Goal: Task Accomplishment & Management: Use online tool/utility

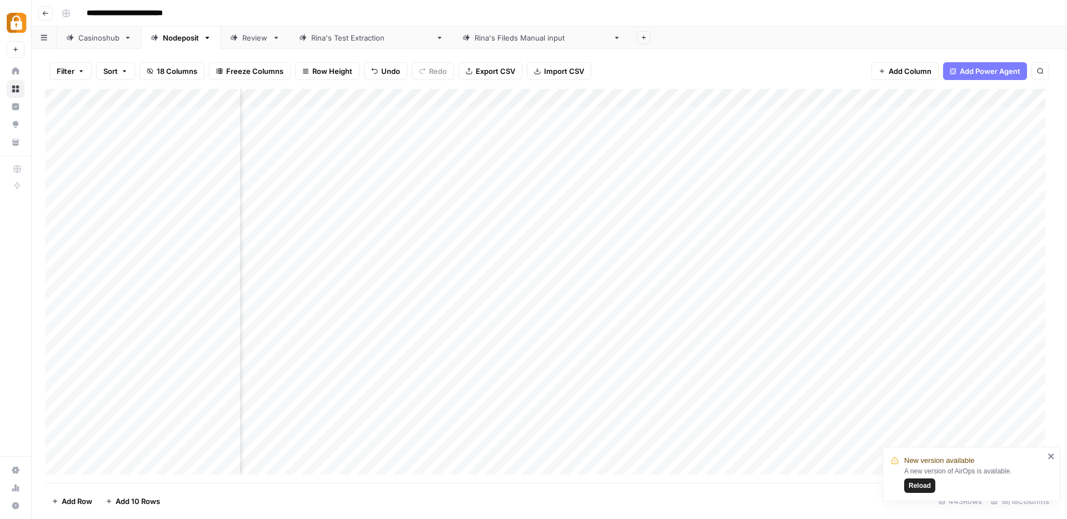
scroll to position [0, 343]
click at [717, 100] on div "Add Column" at bounding box center [549, 286] width 1009 height 394
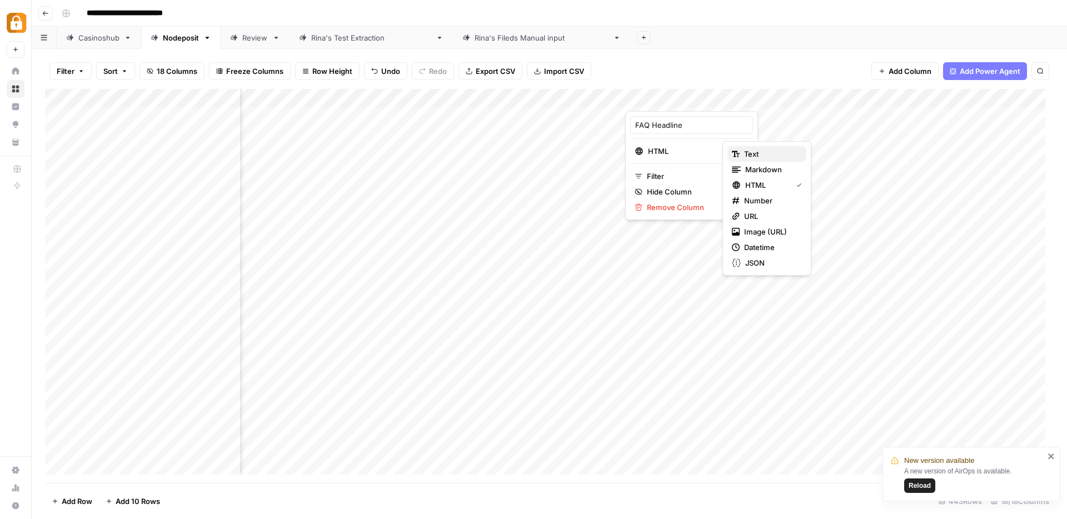
click at [751, 151] on span "Text" at bounding box center [770, 153] width 53 height 11
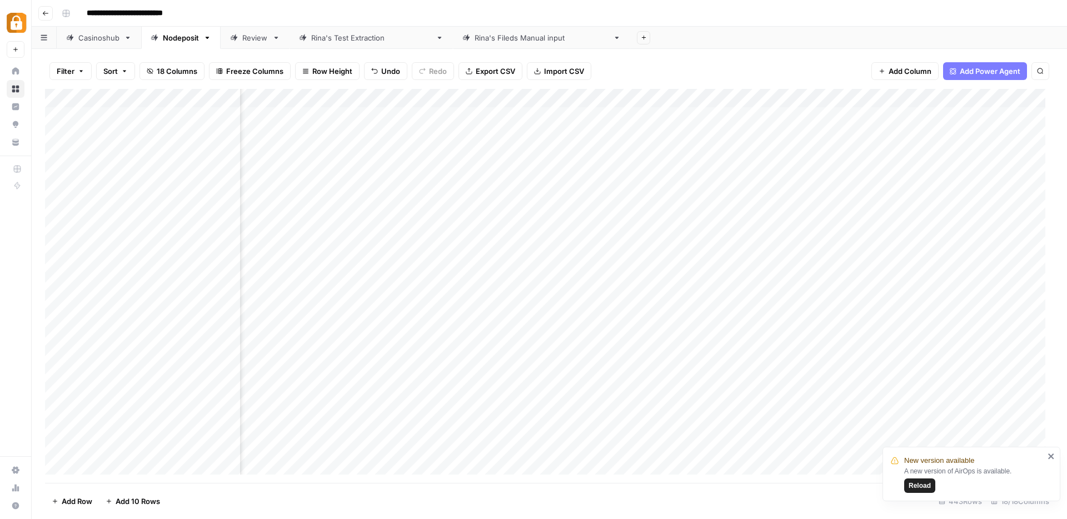
click at [601, 97] on div "Add Column" at bounding box center [549, 286] width 1009 height 394
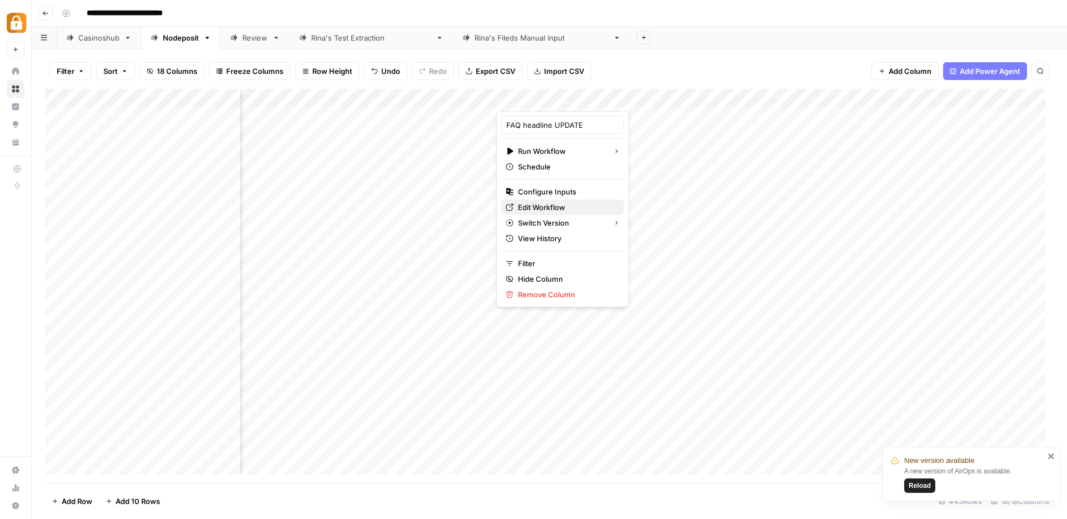
click at [535, 208] on span "Edit Workflow" at bounding box center [566, 207] width 97 height 11
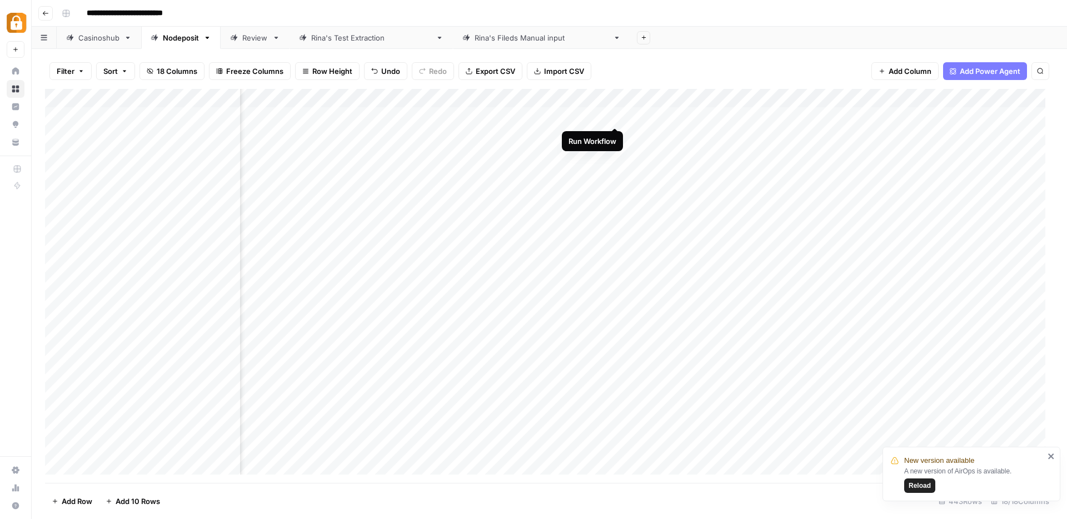
click at [615, 120] on div "Add Column" at bounding box center [549, 286] width 1009 height 394
click at [615, 116] on div "Add Column" at bounding box center [549, 286] width 1009 height 394
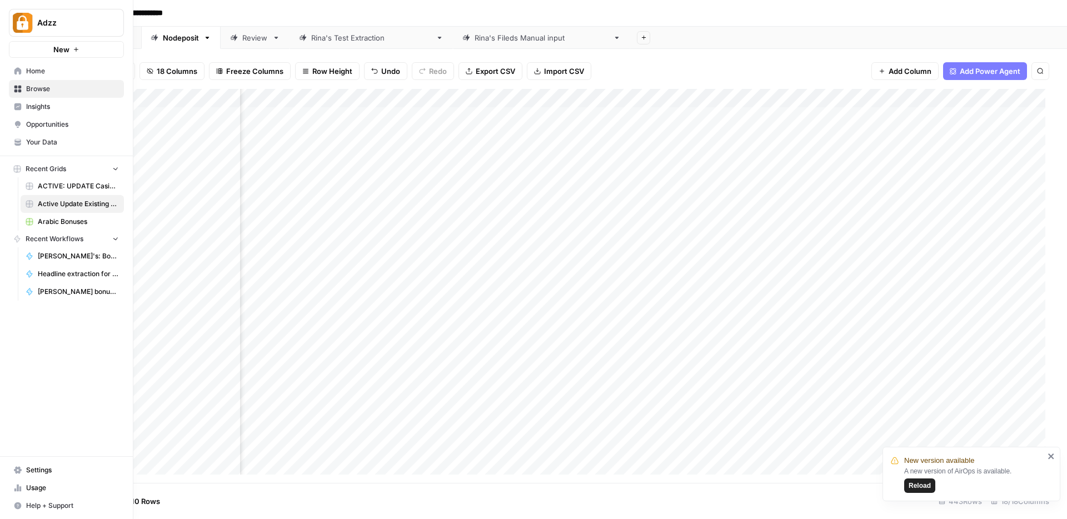
click at [14, 90] on icon at bounding box center [17, 89] width 7 height 7
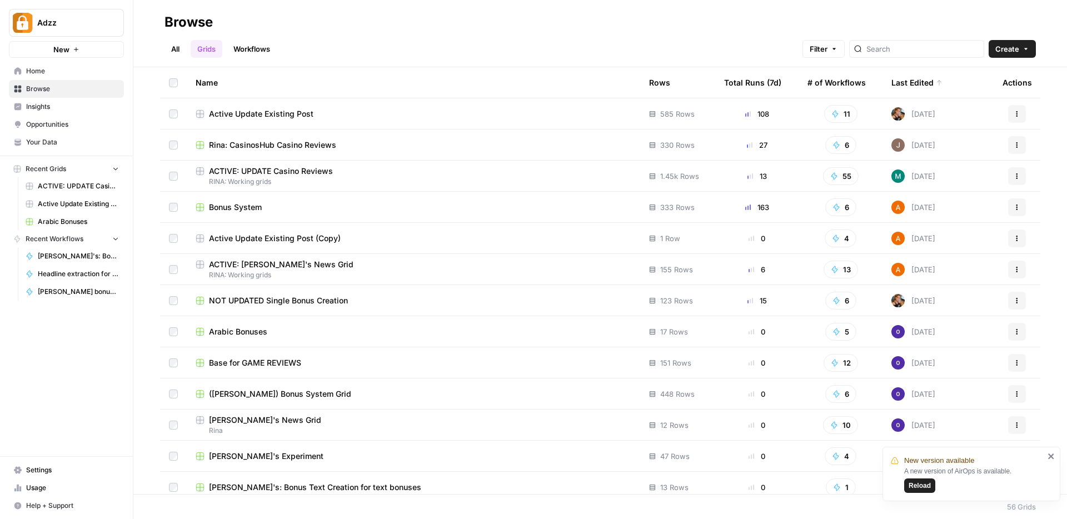
click at [224, 208] on span "Bonus System" at bounding box center [235, 207] width 53 height 11
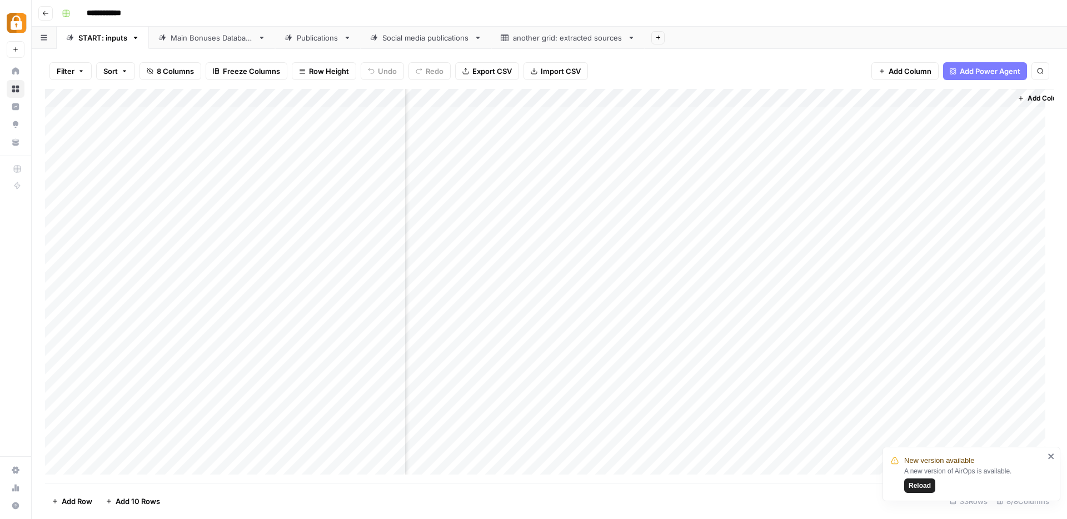
scroll to position [0, 133]
click at [961, 97] on div "Add Column" at bounding box center [549, 286] width 1009 height 394
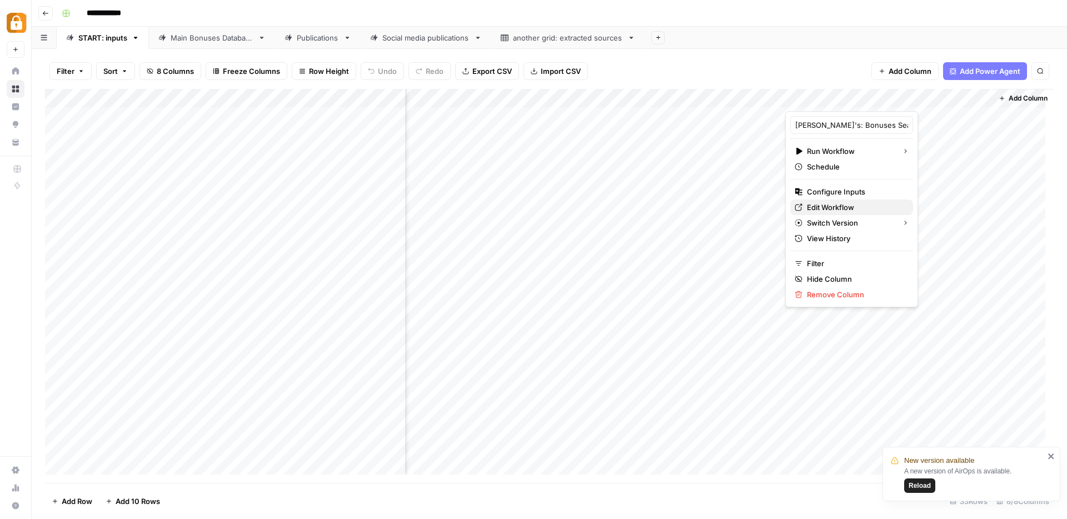
click at [833, 210] on span "Edit Workflow" at bounding box center [855, 207] width 97 height 11
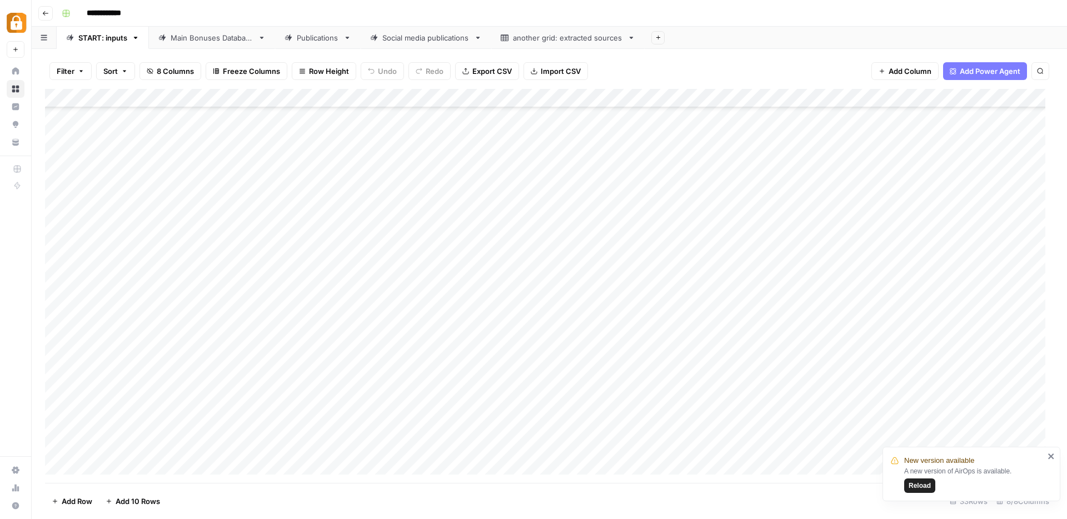
scroll to position [224, 0]
click at [332, 212] on div "Add Column" at bounding box center [549, 286] width 1009 height 394
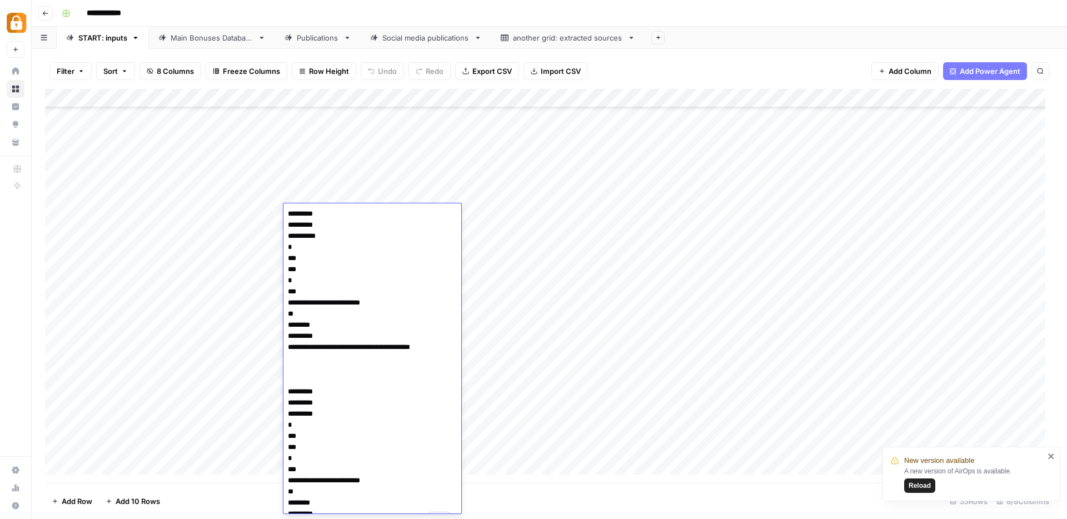
scroll to position [0, 0]
click at [548, 242] on div "Add Column" at bounding box center [549, 286] width 1009 height 394
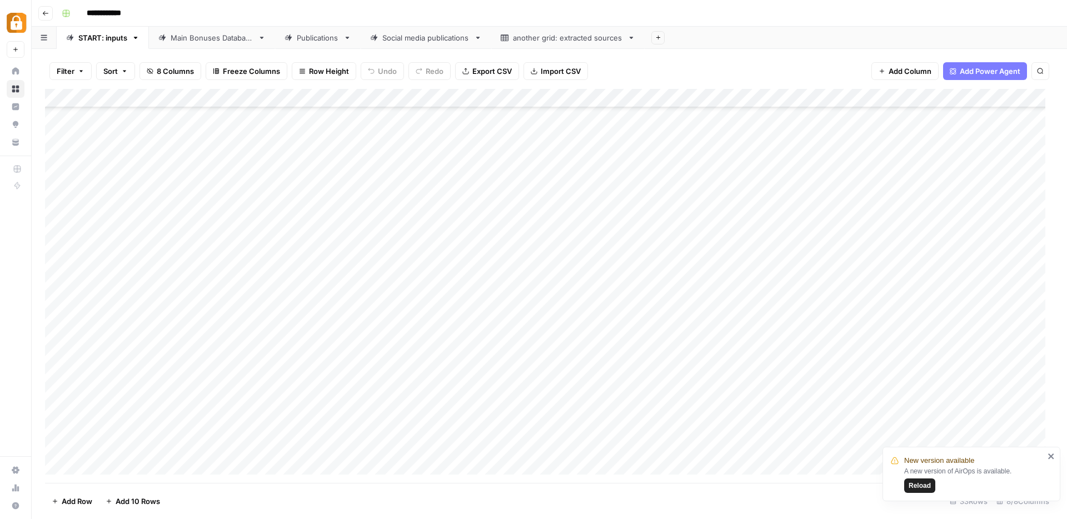
click at [329, 156] on div "Add Column" at bounding box center [549, 286] width 1009 height 394
click at [550, 192] on div "Add Column" at bounding box center [549, 286] width 1009 height 394
click at [332, 307] on div "Add Column" at bounding box center [549, 286] width 1009 height 394
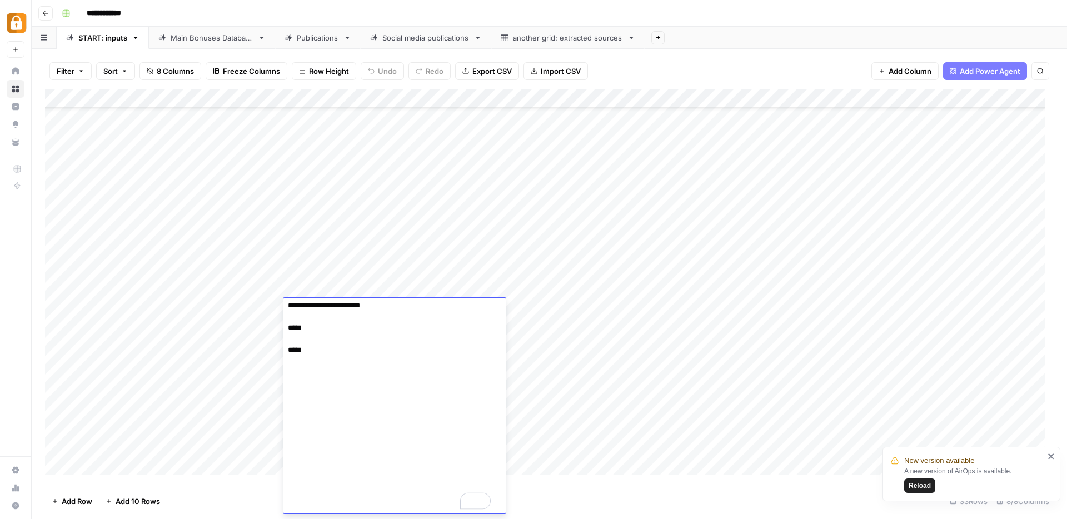
scroll to position [1865, 0]
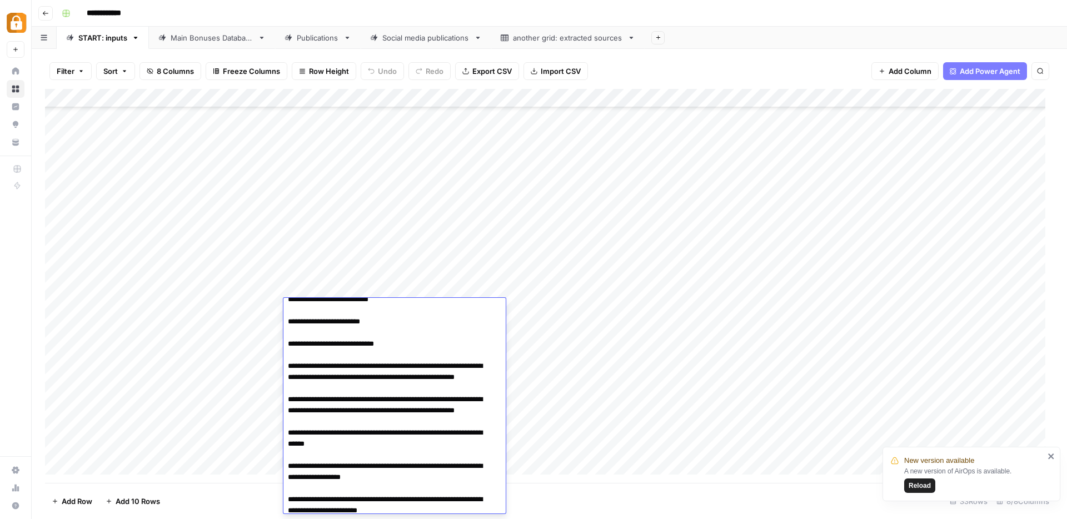
click at [566, 228] on div "Add Column" at bounding box center [549, 286] width 1009 height 394
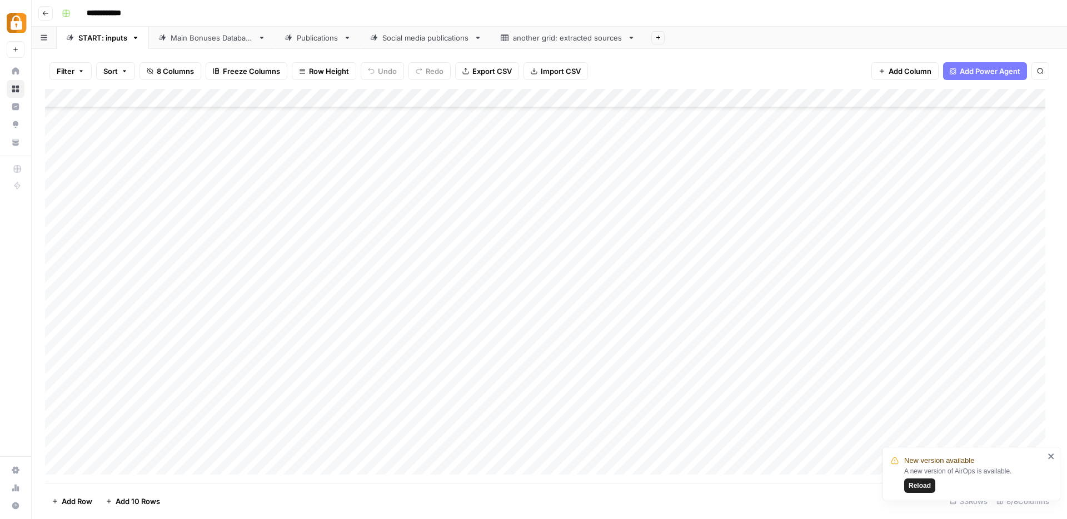
click at [373, 266] on div "Add Column" at bounding box center [549, 286] width 1009 height 394
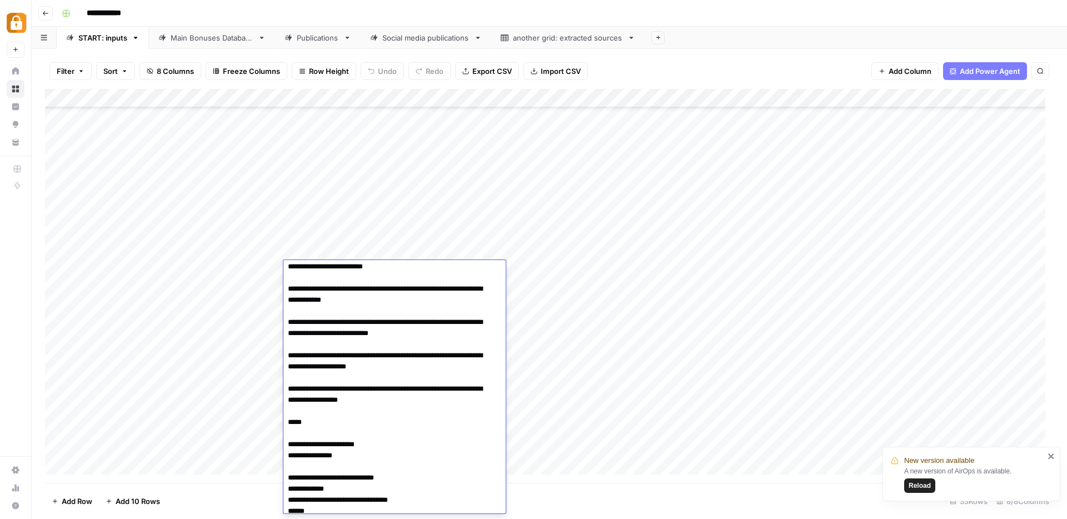
scroll to position [766, 0]
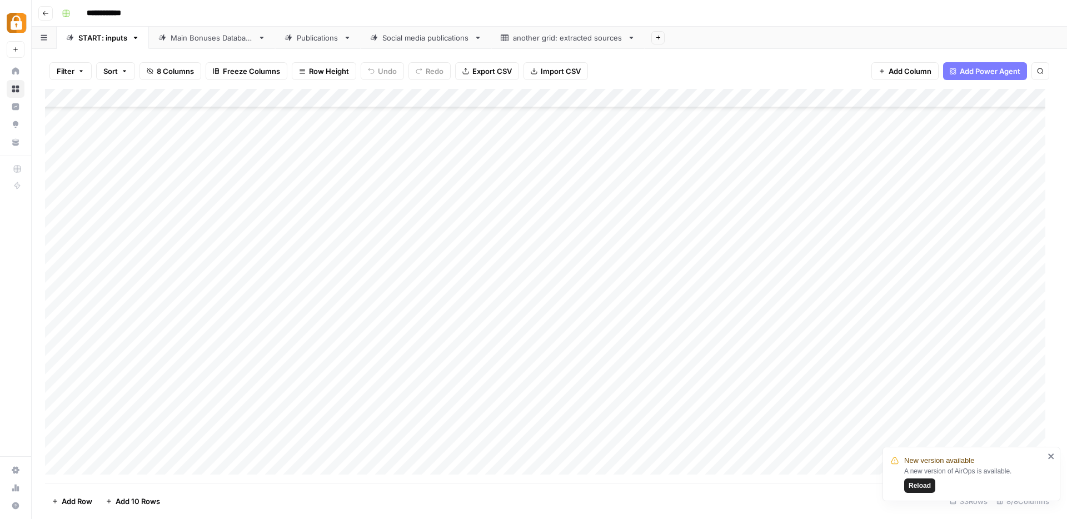
click at [538, 269] on div "Add Column" at bounding box center [549, 286] width 1009 height 394
click at [1051, 458] on icon "close" at bounding box center [1051, 456] width 8 height 9
click at [348, 443] on div "Add Column" at bounding box center [549, 286] width 1009 height 394
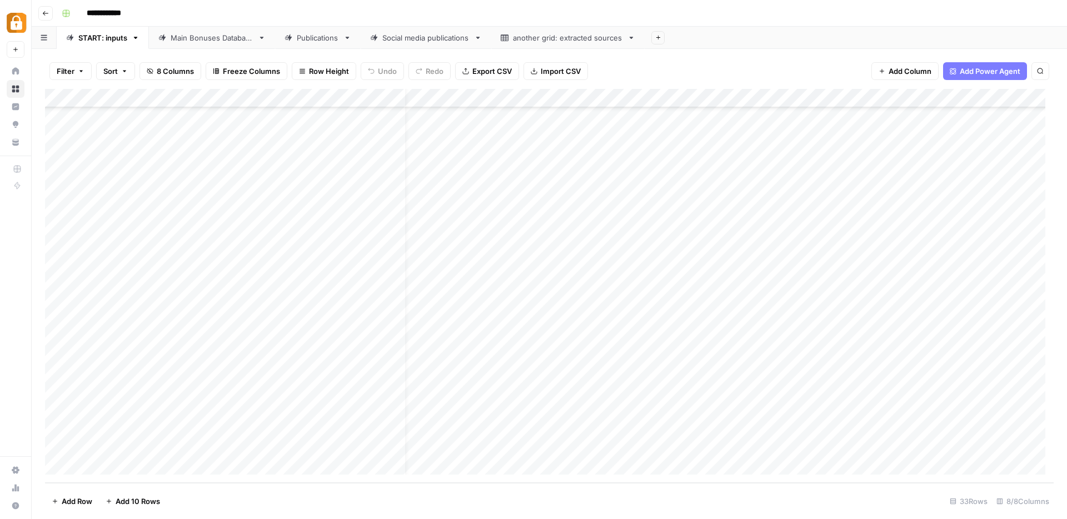
click at [348, 443] on div "Add Column" at bounding box center [549, 286] width 1009 height 394
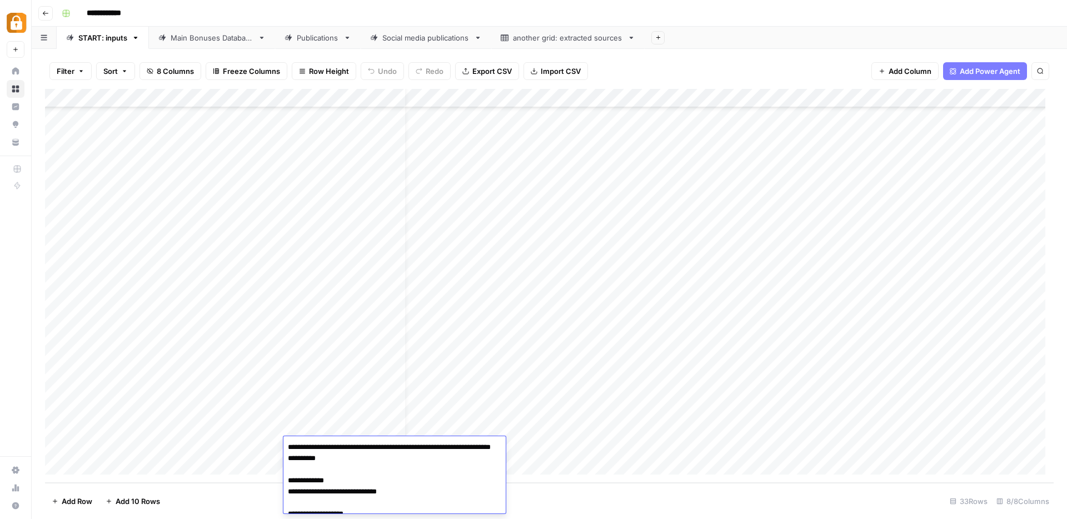
scroll to position [453, 0]
click at [497, 420] on div "Add Column" at bounding box center [549, 286] width 1009 height 394
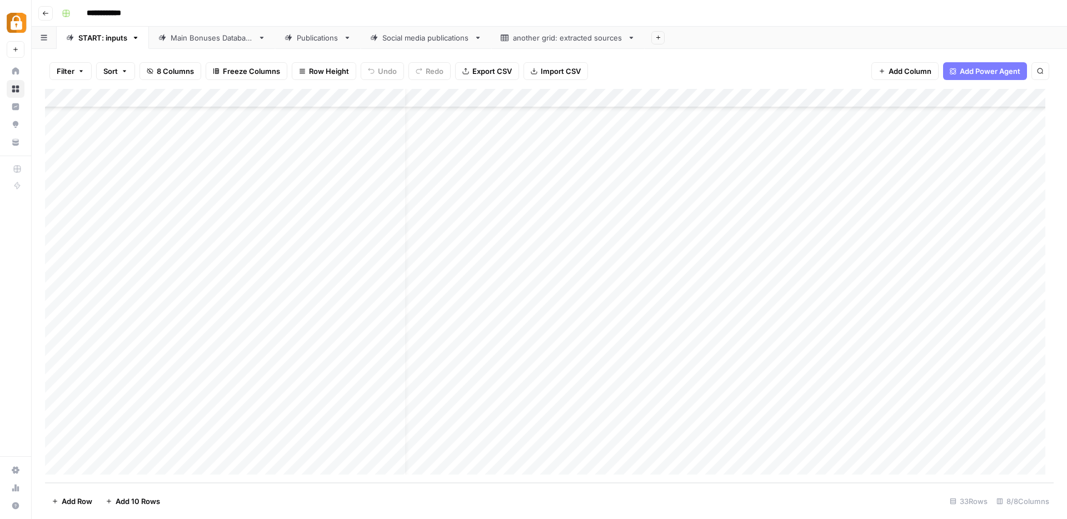
click at [480, 439] on div "Add Column" at bounding box center [549, 286] width 1009 height 394
click at [330, 461] on div "Add Column" at bounding box center [549, 286] width 1009 height 394
click at [338, 447] on div "Add Column" at bounding box center [549, 286] width 1009 height 394
click at [340, 427] on div "Add Column" at bounding box center [549, 286] width 1009 height 394
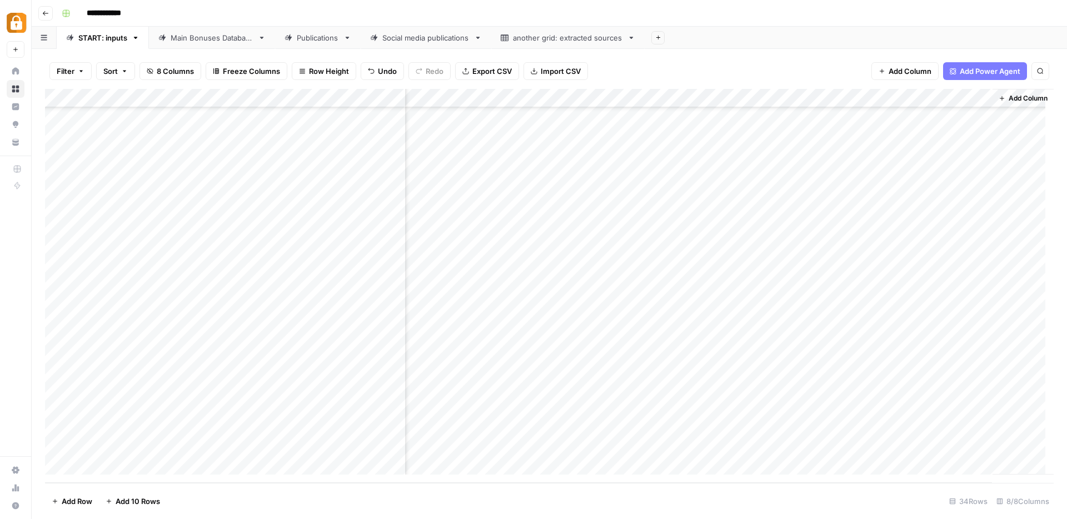
scroll to position [293, 133]
click at [211, 43] on div "Main Bonuses Database" at bounding box center [212, 37] width 83 height 11
click at [98, 40] on div "START: inputs" at bounding box center [102, 37] width 49 height 11
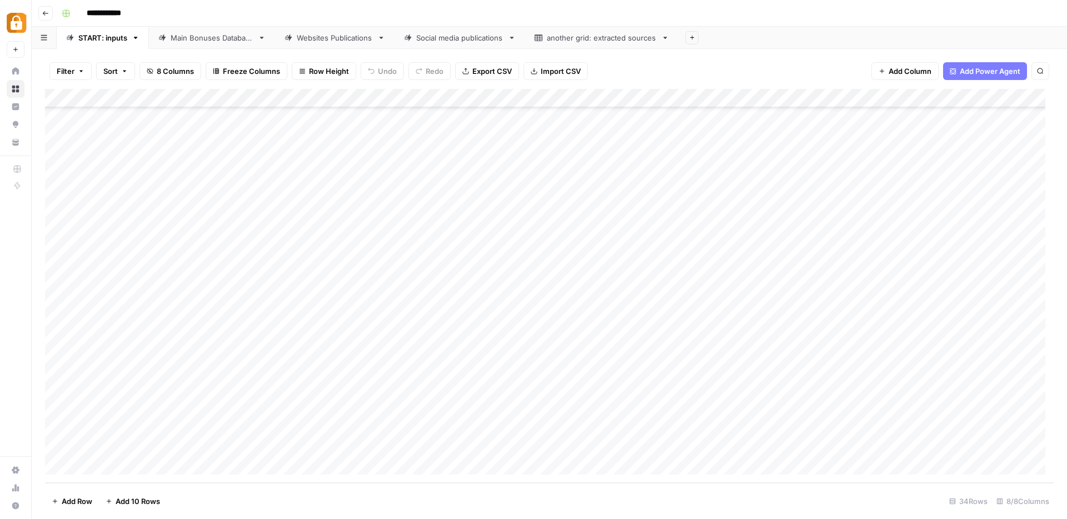
click at [179, 39] on div "Main Bonuses Database" at bounding box center [212, 37] width 83 height 11
click at [58, 367] on div "Add Column" at bounding box center [549, 286] width 1009 height 394
click at [57, 388] on div "Add Column" at bounding box center [549, 286] width 1009 height 394
click at [55, 410] on div "Add Column" at bounding box center [549, 286] width 1009 height 394
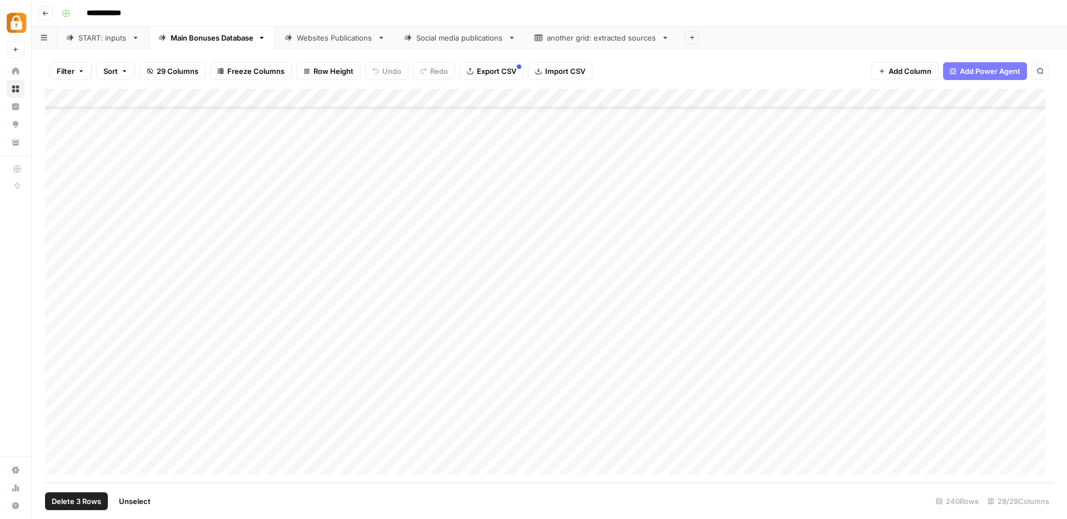
click at [71, 497] on span "Delete 3 Rows" at bounding box center [76, 501] width 49 height 11
click at [491, 128] on span "Delete" at bounding box center [494, 128] width 24 height 11
click at [80, 39] on div "START: inputs" at bounding box center [102, 37] width 49 height 11
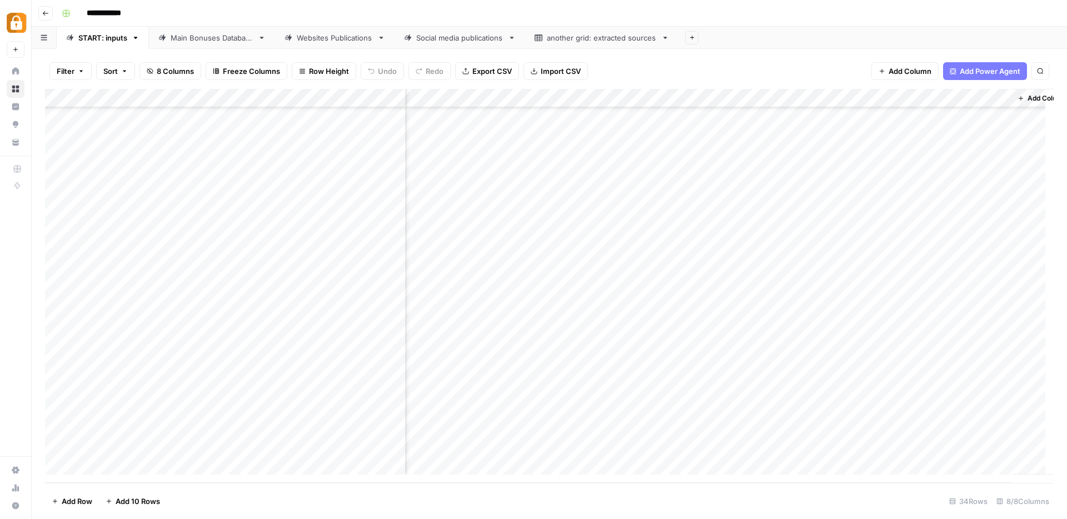
click at [331, 426] on div "Add Column" at bounding box center [549, 286] width 1009 height 394
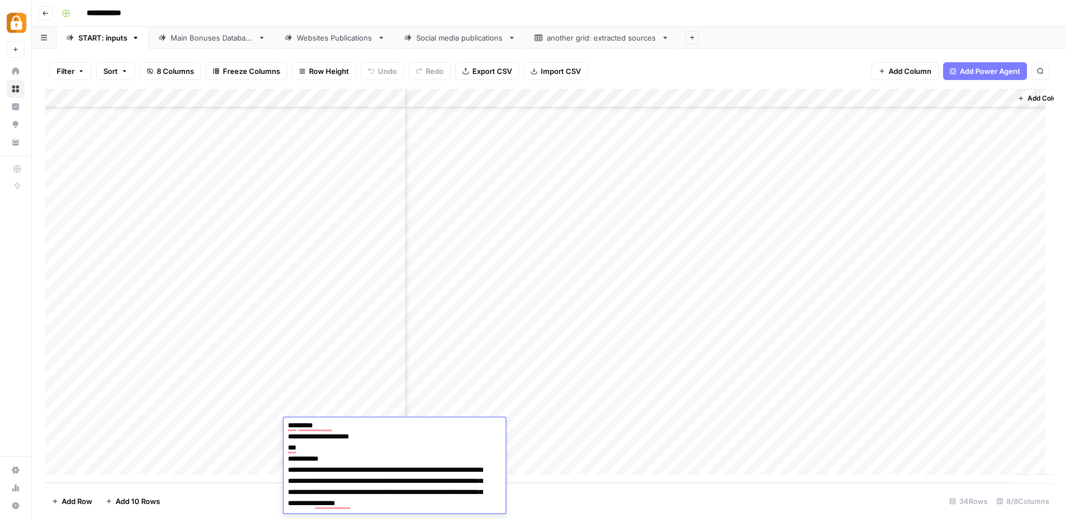
scroll to position [0, 0]
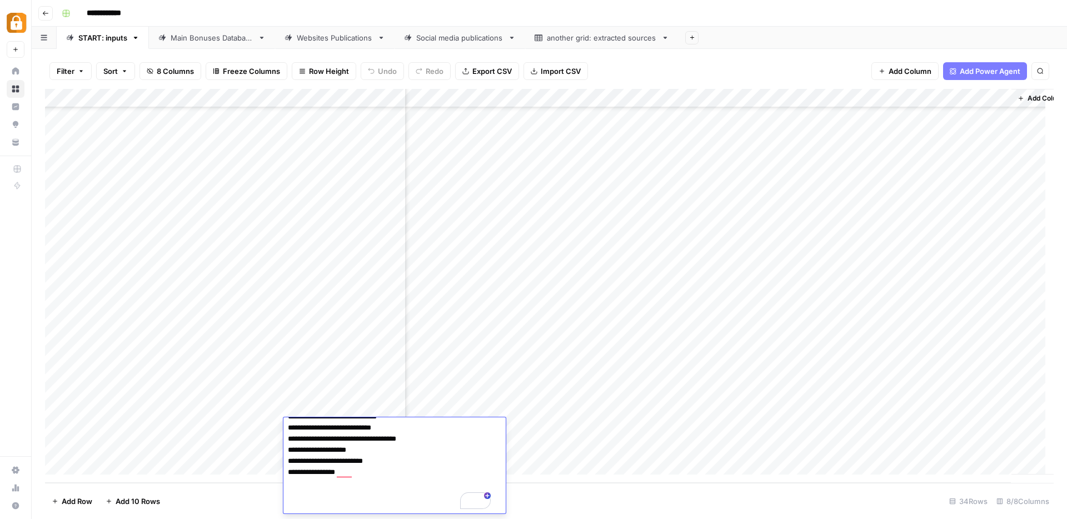
click at [1001, 426] on div "Add Column" at bounding box center [549, 286] width 1009 height 394
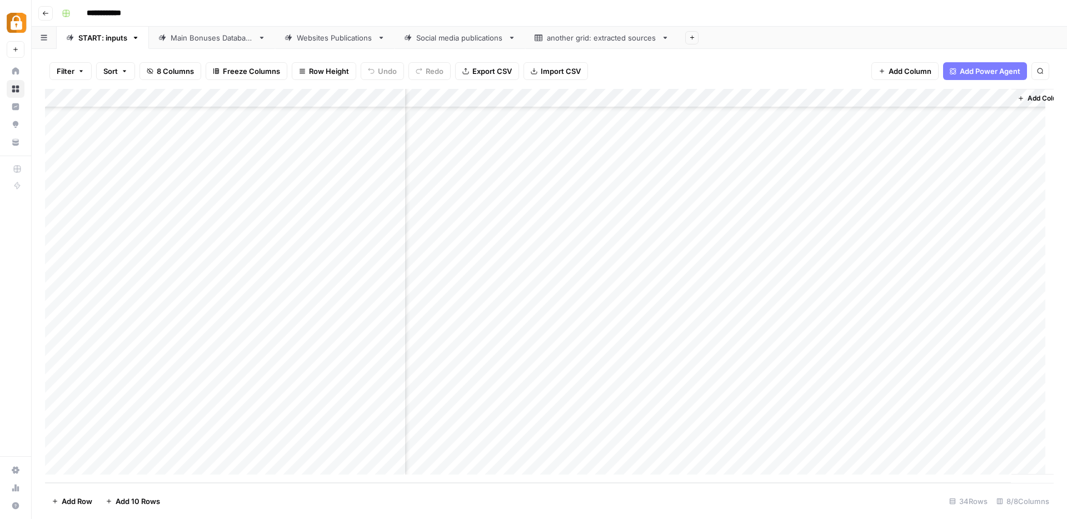
click at [211, 39] on div "Main Bonuses Database" at bounding box center [212, 37] width 83 height 11
click at [303, 443] on div "Add Column" at bounding box center [549, 286] width 1009 height 394
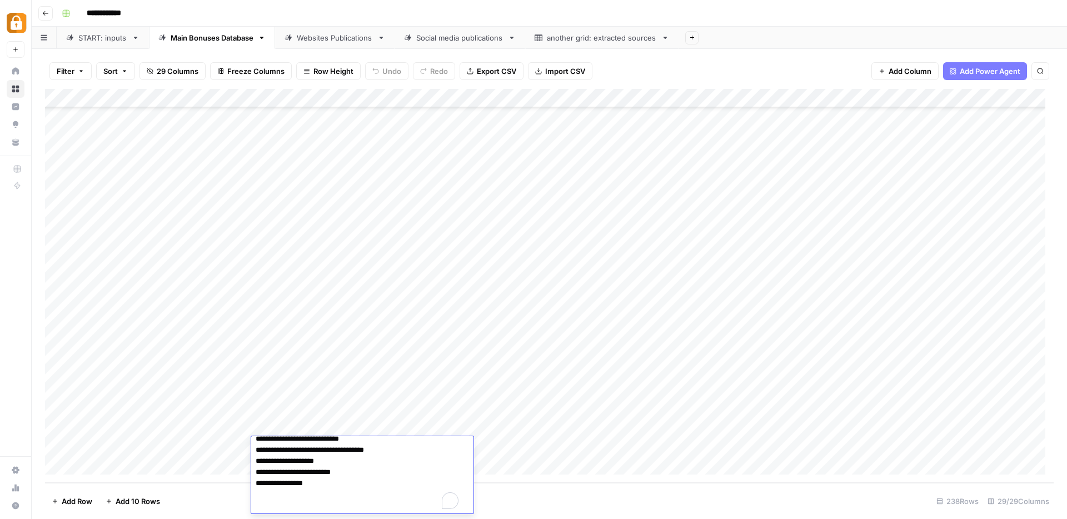
scroll to position [0, 0]
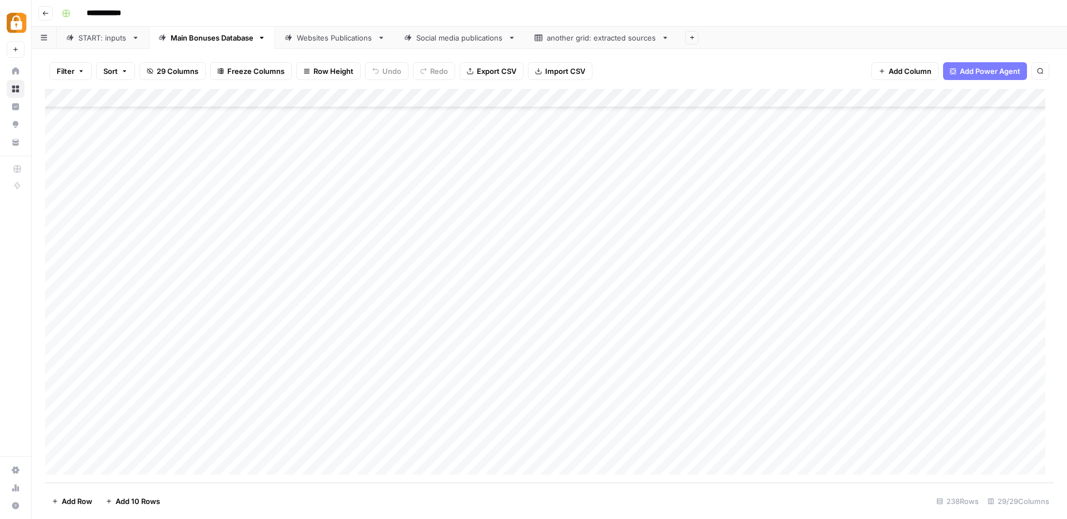
click at [558, 446] on div "Add Column" at bounding box center [549, 286] width 1009 height 394
click at [292, 444] on div "Add Column" at bounding box center [549, 286] width 1009 height 394
click at [452, 446] on div "Add Column" at bounding box center [549, 286] width 1009 height 394
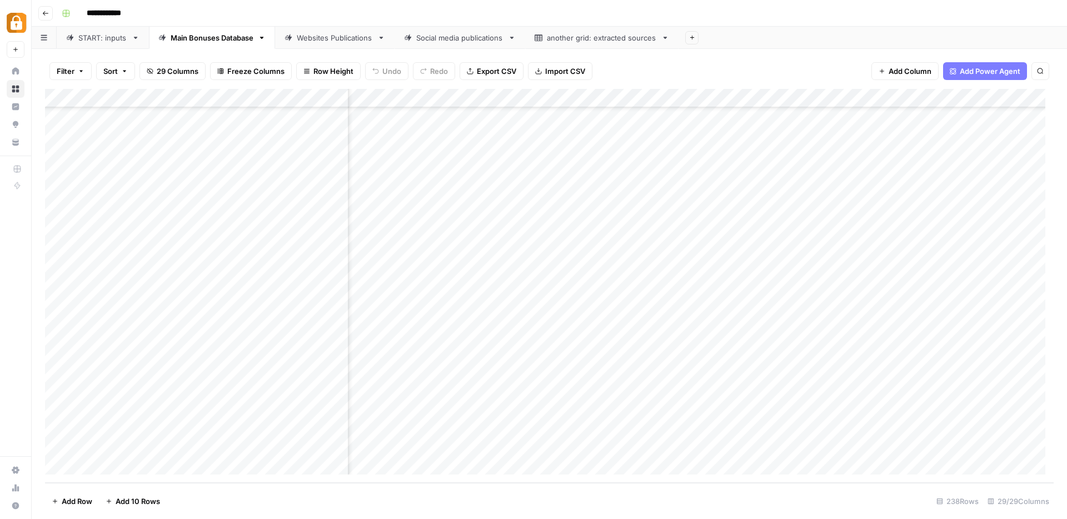
click at [452, 446] on div "Add Column" at bounding box center [549, 286] width 1009 height 394
click at [472, 431] on div "Add Column" at bounding box center [549, 286] width 1009 height 394
click at [475, 447] on div "Add Column" at bounding box center [549, 286] width 1009 height 394
click at [525, 449] on div "Add Column" at bounding box center [549, 286] width 1009 height 394
click at [525, 449] on textarea "**********" at bounding box center [512, 454] width 222 height 27
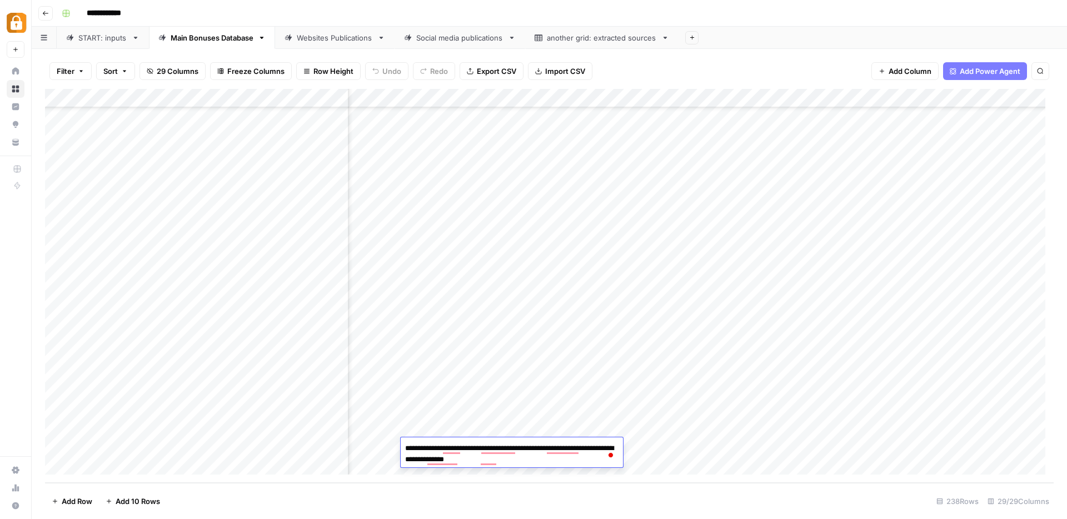
click at [646, 448] on div "Add Column" at bounding box center [549, 286] width 1009 height 394
click at [693, 447] on div "Add Column" at bounding box center [549, 286] width 1009 height 394
click at [855, 443] on div "Add Column" at bounding box center [549, 286] width 1009 height 394
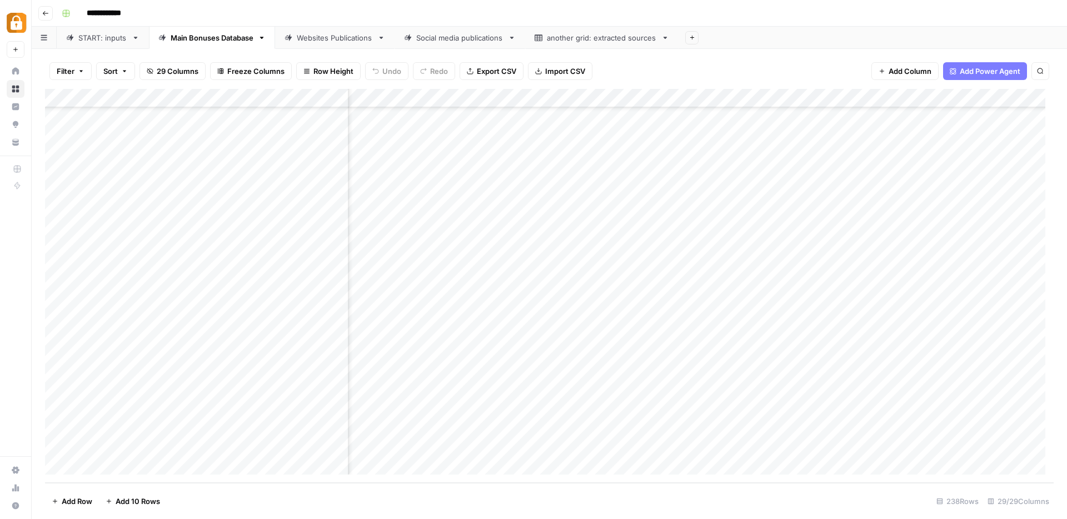
scroll to position [4147, 0]
drag, startPoint x: 694, startPoint y: 445, endPoint x: 436, endPoint y: 437, distance: 258.5
click at [437, 436] on div "Add Column" at bounding box center [549, 286] width 1009 height 394
click at [429, 442] on div "Add Column" at bounding box center [549, 286] width 1009 height 394
click at [514, 451] on div "Add Column" at bounding box center [549, 286] width 1009 height 394
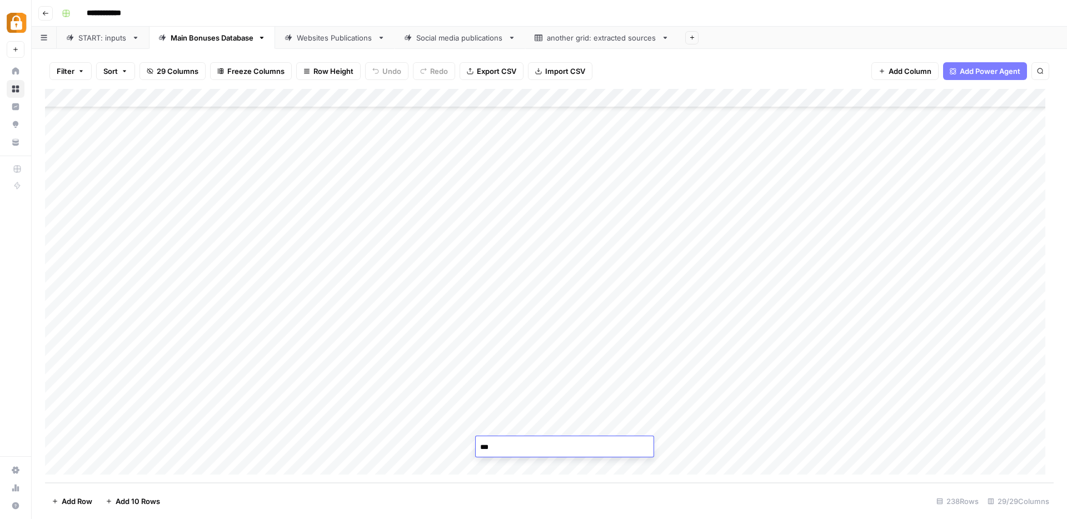
type textarea "**"
click at [846, 451] on div "Add Column" at bounding box center [549, 286] width 1009 height 394
click at [690, 448] on div "Add Column" at bounding box center [549, 286] width 1009 height 394
click at [850, 449] on div "Add Column" at bounding box center [549, 286] width 1009 height 394
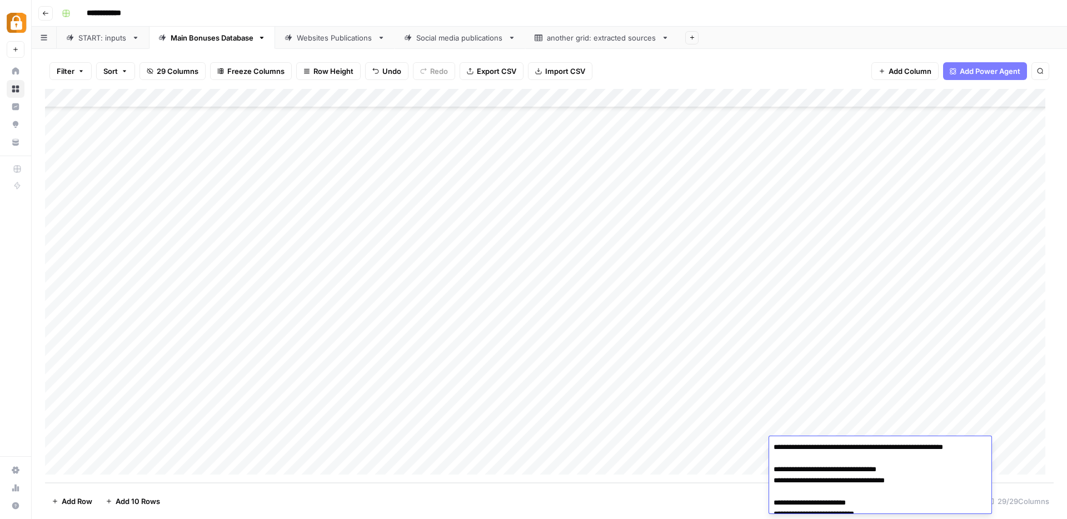
scroll to position [31, 0]
